Goal: Contribute content

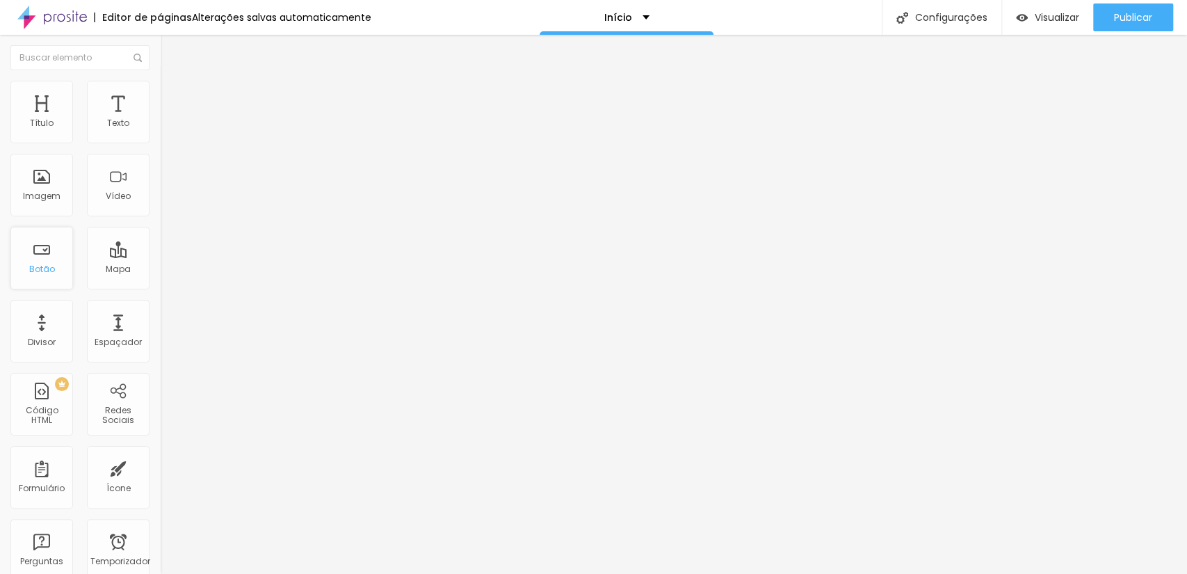
click at [44, 241] on div "Botão" at bounding box center [41, 258] width 63 height 63
click at [40, 241] on div "Botão" at bounding box center [41, 258] width 63 height 63
click at [37, 264] on font "Botão" at bounding box center [42, 269] width 26 height 12
drag, startPoint x: 107, startPoint y: 157, endPoint x: 0, endPoint y: 163, distance: 107.2
click at [160, 163] on div "Texto Click me Alinhamento [GEOGRAPHIC_DATA] Link URL https:// Abrir em uma nov…" at bounding box center [240, 209] width 160 height 202
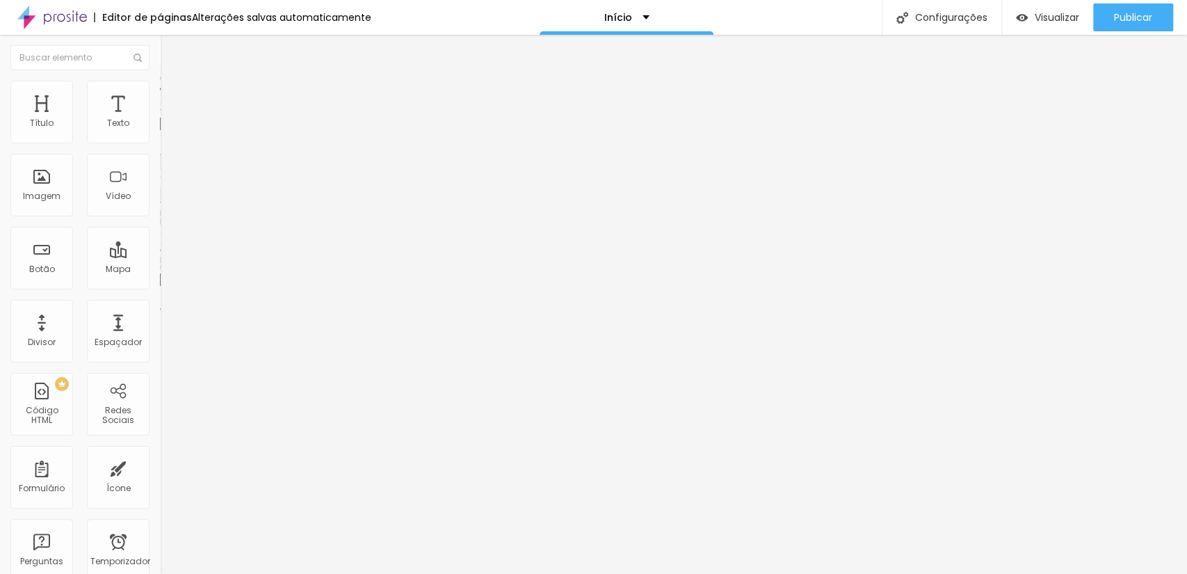
paste input "Filmagem"
type input "Filmagem"
click at [160, 131] on input "Click me" at bounding box center [243, 124] width 167 height 14
drag, startPoint x: 91, startPoint y: 161, endPoint x: 9, endPoint y: 143, distance: 84.0
click at [160, 159] on div "Texto Click me Alinhamento [GEOGRAPHIC_DATA] Link URL https:// Abrir em uma nov…" at bounding box center [240, 209] width 160 height 202
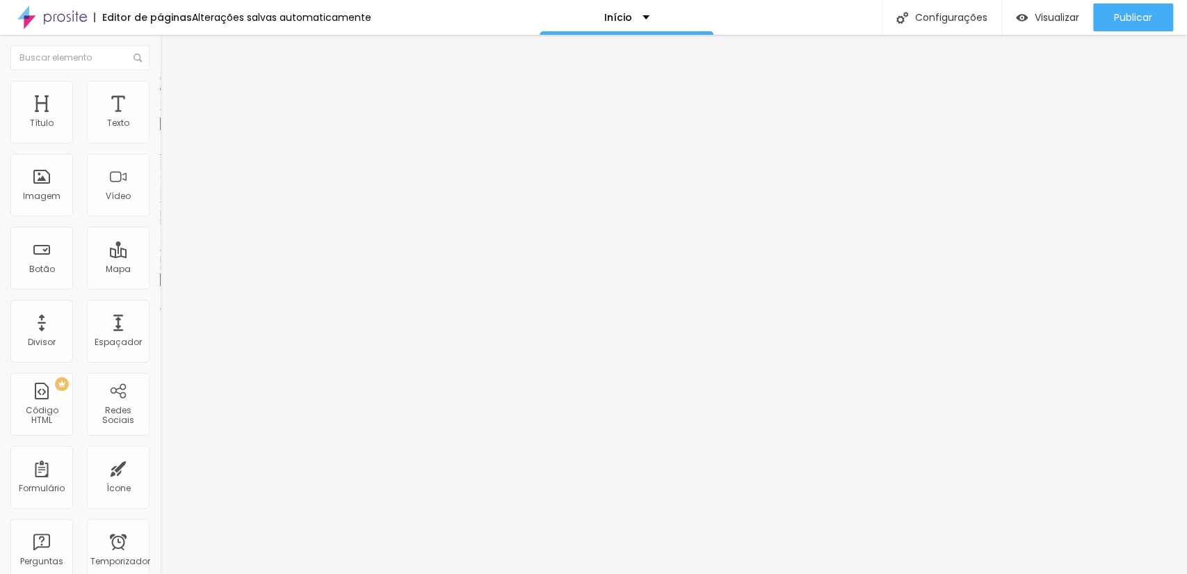
paste input "Fotografia"
type input "Fotografia"
click at [172, 96] on font "Estilo" at bounding box center [183, 90] width 22 height 12
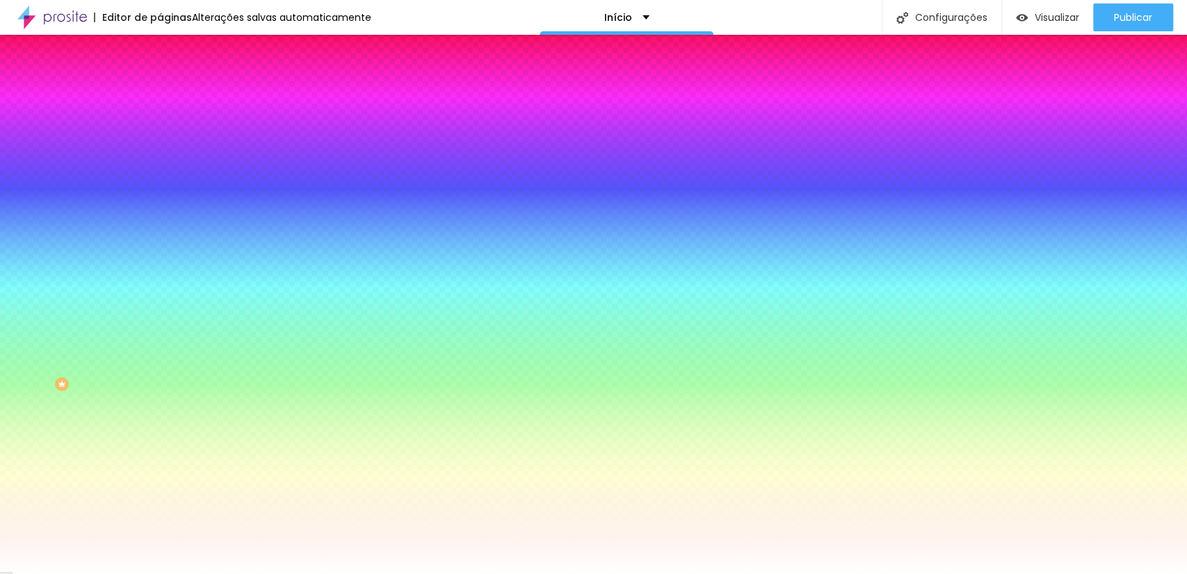
click at [160, 473] on div at bounding box center [240, 473] width 160 height 0
click at [160, 525] on div "Borda Voltar ao padrão" at bounding box center [240, 544] width 160 height 39
click at [160, 473] on div at bounding box center [240, 473] width 160 height 0
click at [122, 408] on div at bounding box center [593, 287] width 1187 height 574
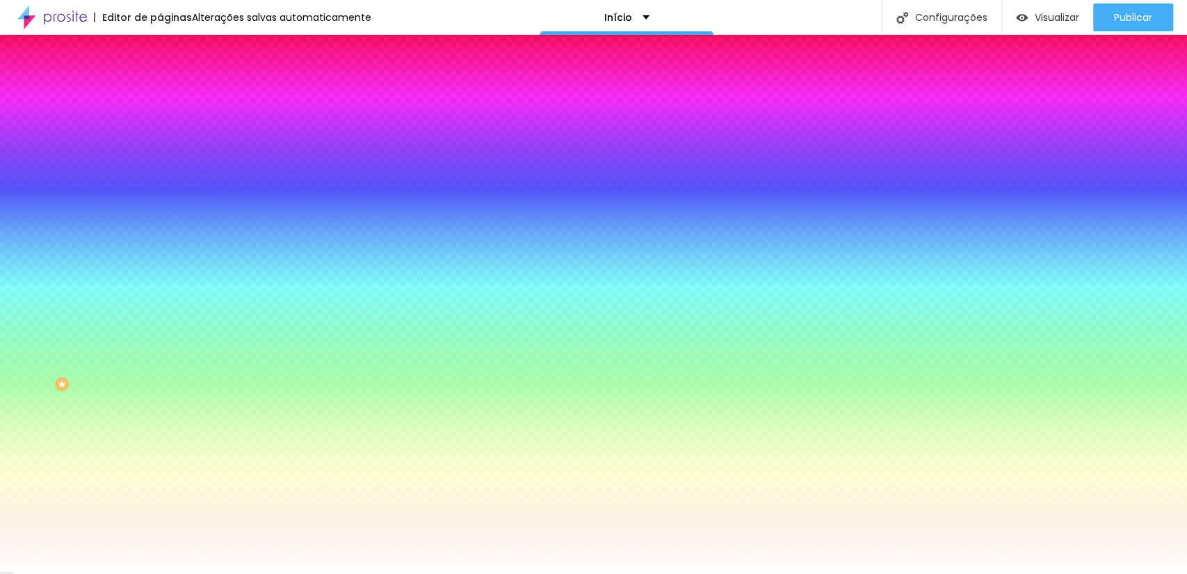
click at [85, 318] on div at bounding box center [593, 287] width 1187 height 574
type input "#F5AD4B"
click at [99, 319] on div at bounding box center [593, 287] width 1187 height 574
drag, startPoint x: 147, startPoint y: 295, endPoint x: 104, endPoint y: 295, distance: 42.4
click at [160, 473] on div "#F5AD4B" at bounding box center [240, 480] width 160 height 14
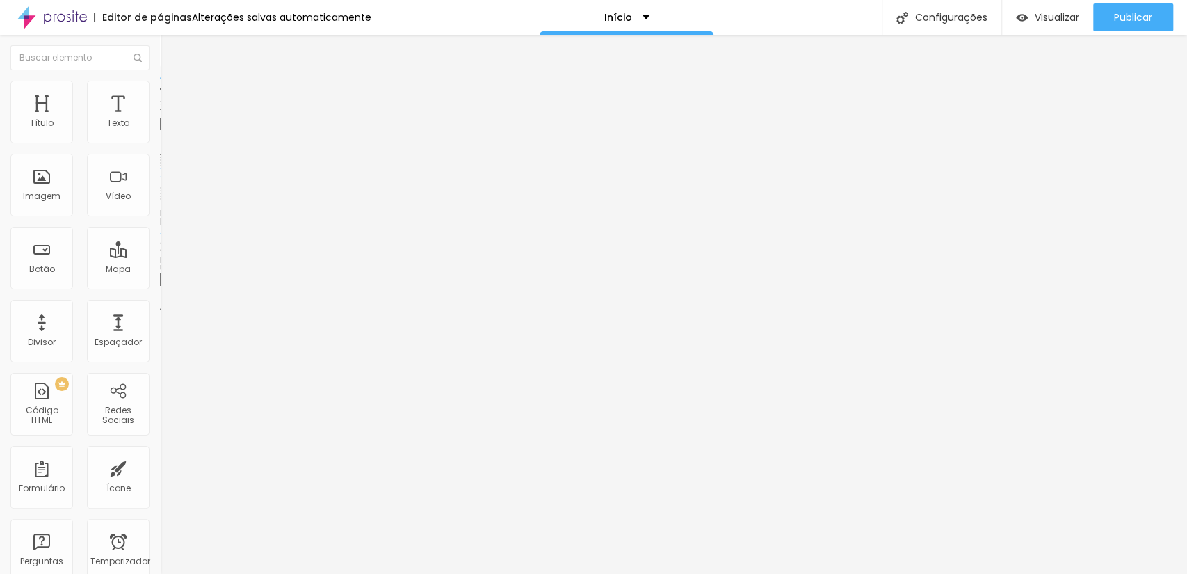
click at [160, 88] on li "Estilo" at bounding box center [240, 88] width 160 height 14
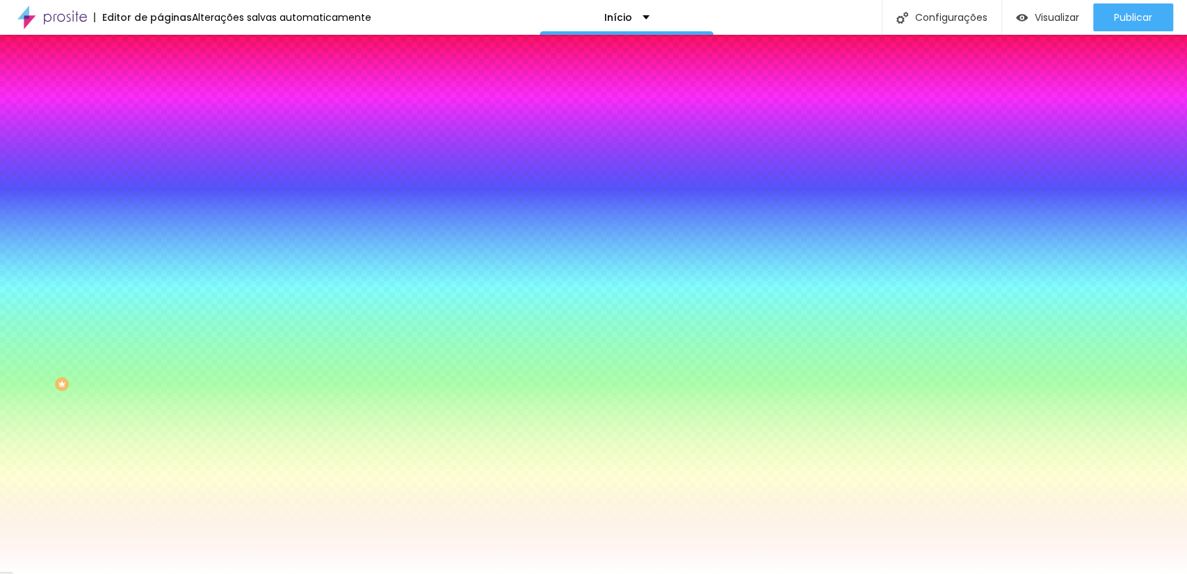
click at [160, 473] on input "#FFFFFF" at bounding box center [243, 480] width 167 height 14
drag, startPoint x: 143, startPoint y: 295, endPoint x: 111, endPoint y: 302, distance: 32.6
click at [160, 473] on input "#FFFFFF" at bounding box center [243, 480] width 167 height 14
paste input "F5AD4"
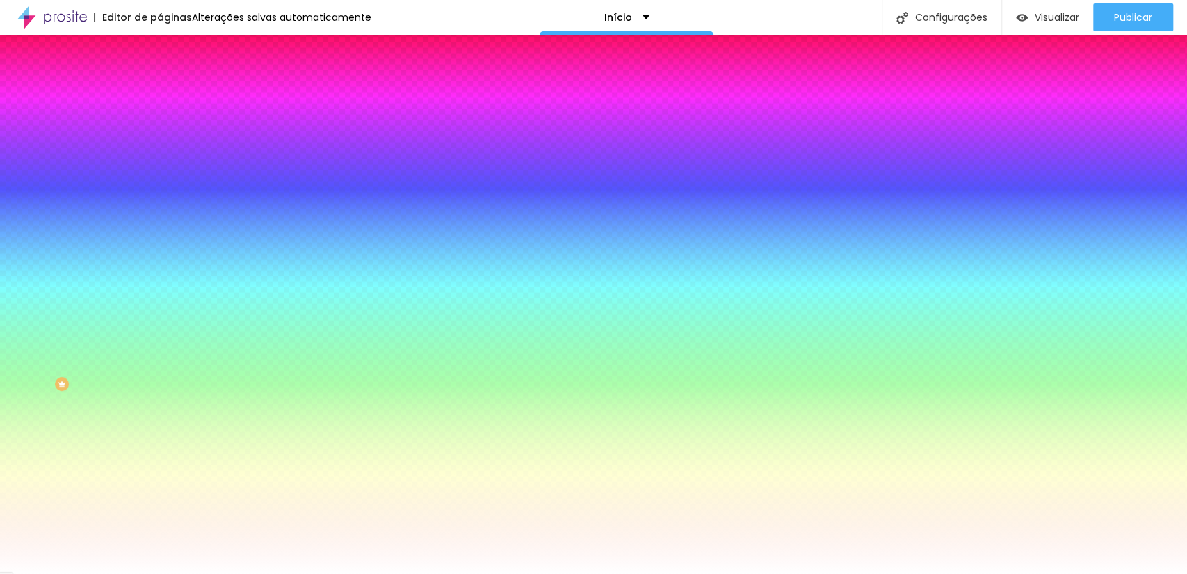
click at [160, 473] on div at bounding box center [240, 473] width 160 height 0
click at [160, 473] on input "#F5AD4" at bounding box center [243, 480] width 167 height 14
click at [160, 473] on div at bounding box center [240, 473] width 160 height 0
click at [123, 406] on div at bounding box center [593, 287] width 1187 height 574
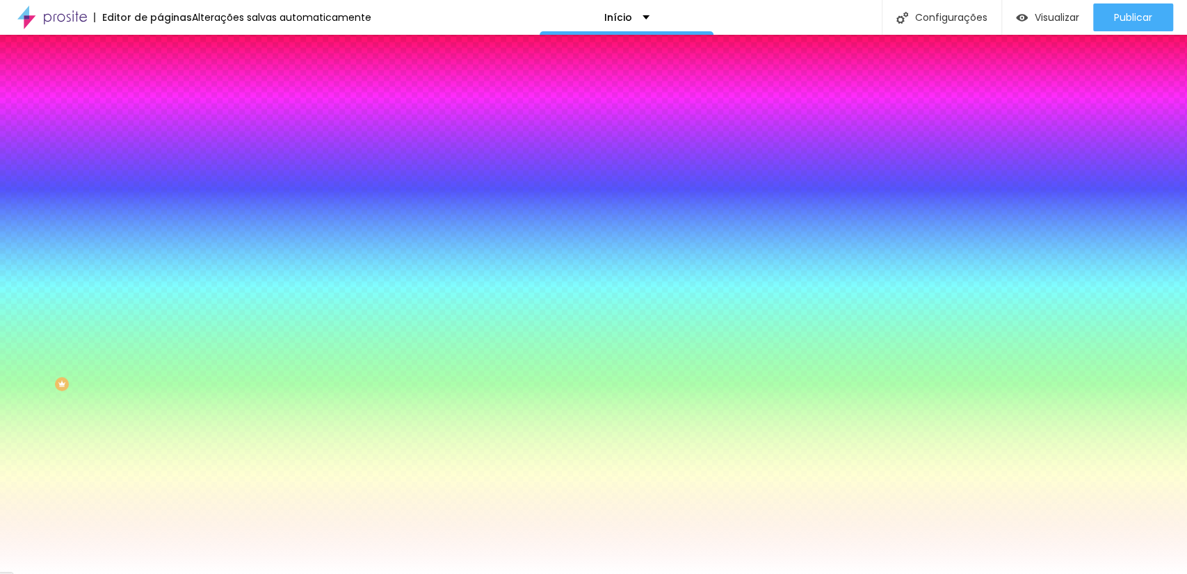
drag, startPoint x: 146, startPoint y: 295, endPoint x: 120, endPoint y: 298, distance: 26.6
click at [160, 473] on input "#FFFFFF" at bounding box center [243, 480] width 167 height 14
paste input "F5AD4"
click at [160, 473] on div "#F5AD4" at bounding box center [240, 480] width 160 height 14
click at [160, 473] on div at bounding box center [240, 473] width 160 height 0
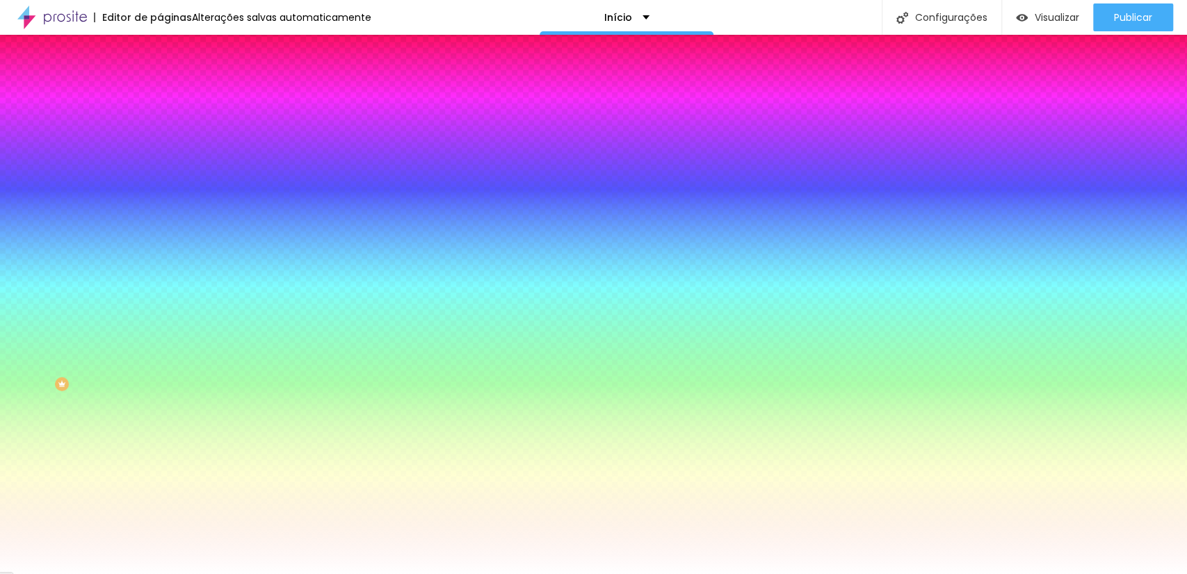
click at [160, 473] on div at bounding box center [240, 473] width 160 height 0
click at [89, 323] on div at bounding box center [593, 287] width 1187 height 574
click at [99, 321] on div at bounding box center [593, 287] width 1187 height 574
click at [1015, 42] on div at bounding box center [1016, 40] width 3 height 3
click at [95, 321] on div at bounding box center [593, 287] width 1187 height 574
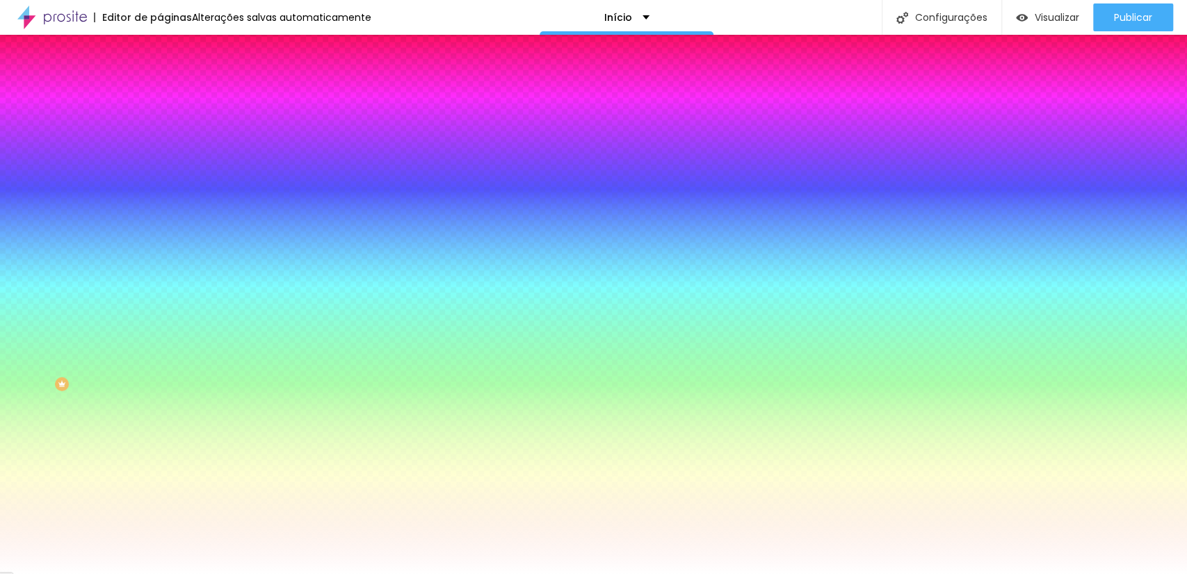
click at [122, 407] on div at bounding box center [593, 287] width 1187 height 574
click at [99, 336] on div at bounding box center [593, 287] width 1187 height 574
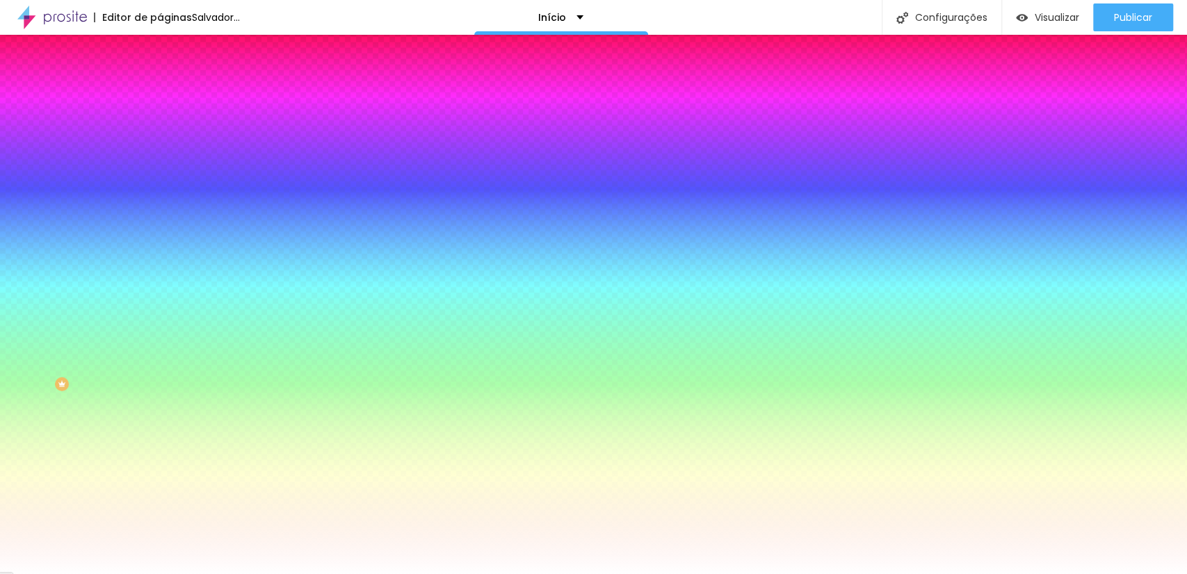
click at [89, 330] on div at bounding box center [593, 287] width 1187 height 574
click at [78, 328] on div at bounding box center [593, 287] width 1187 height 574
click at [732, 80] on div at bounding box center [733, 78] width 3 height 3
click at [82, 346] on div at bounding box center [593, 287] width 1187 height 574
click at [87, 346] on div at bounding box center [593, 287] width 1187 height 574
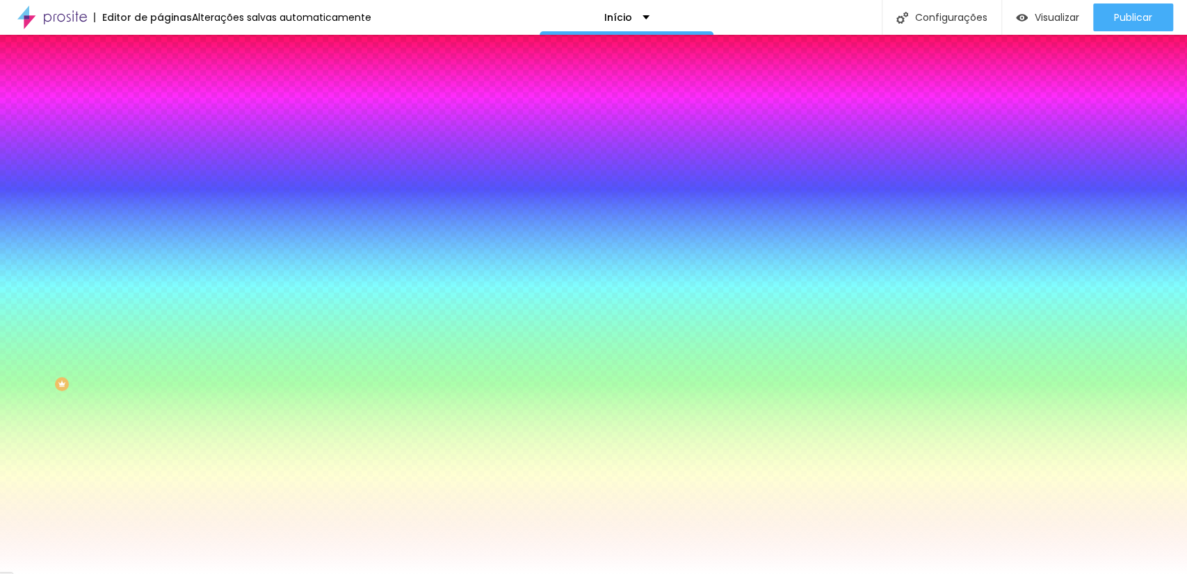
click at [97, 336] on div at bounding box center [593, 287] width 1187 height 574
click at [101, 332] on div at bounding box center [593, 287] width 1187 height 574
click at [95, 326] on div at bounding box center [593, 287] width 1187 height 574
click at [3, 515] on div at bounding box center [1, 518] width 3 height 6
type input "#E19B2C"
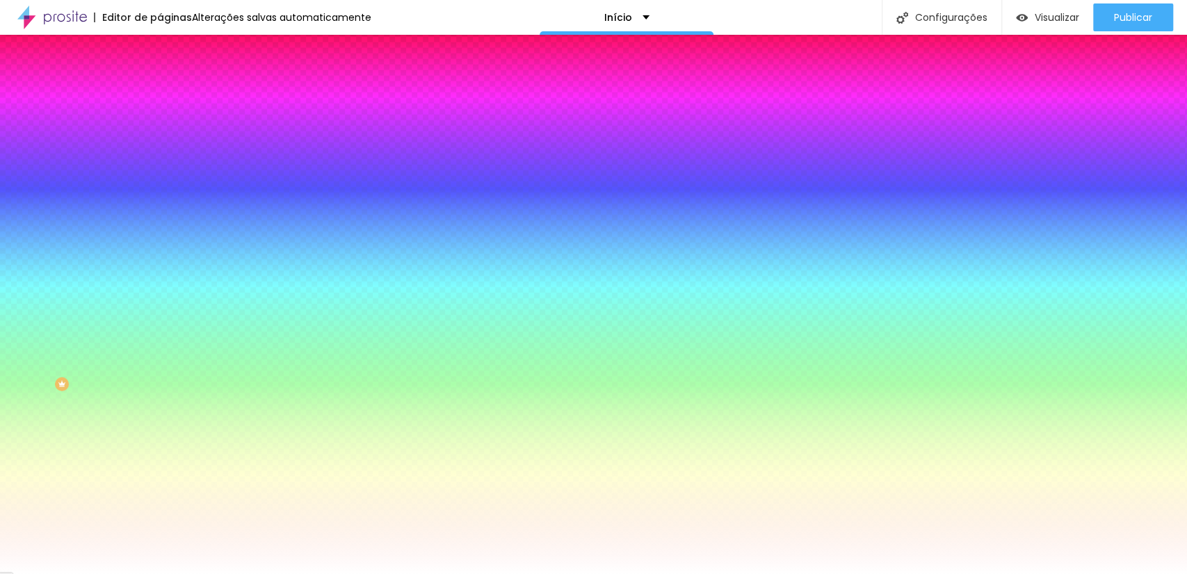
click at [3, 515] on div at bounding box center [1, 518] width 3 height 6
